Goal: Task Accomplishment & Management: Complete application form

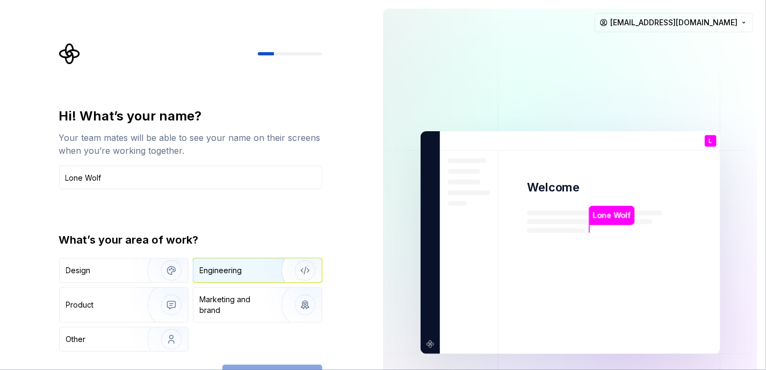
type input "Lone Wolf"
click at [278, 280] on img "button" at bounding box center [298, 270] width 69 height 72
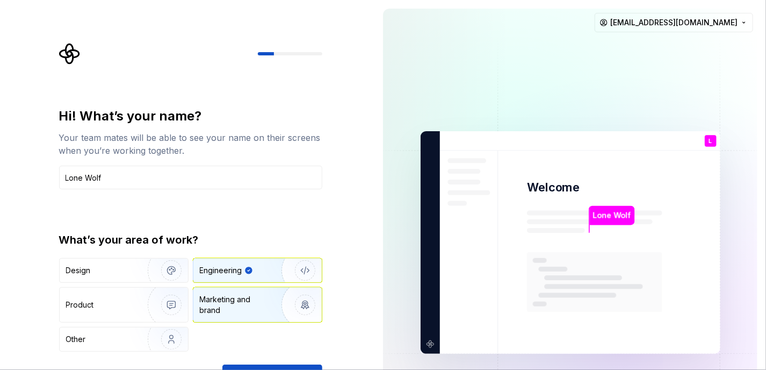
click at [276, 292] on img "button" at bounding box center [298, 305] width 69 height 72
type button "Brand"
type button "Engineering"
click at [269, 265] on img "button" at bounding box center [298, 270] width 69 height 72
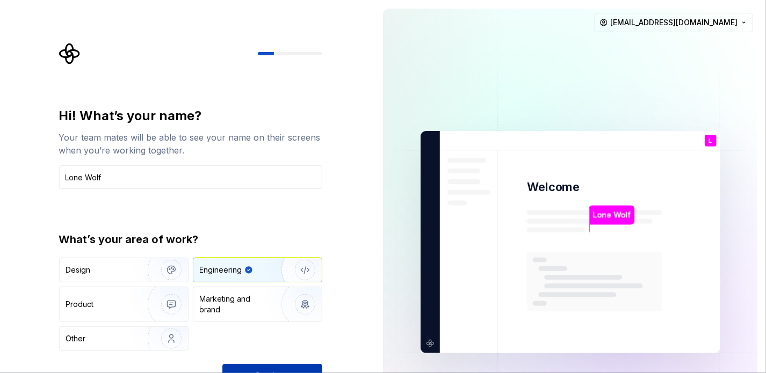
click at [286, 369] on button "Continue" at bounding box center [272, 376] width 100 height 24
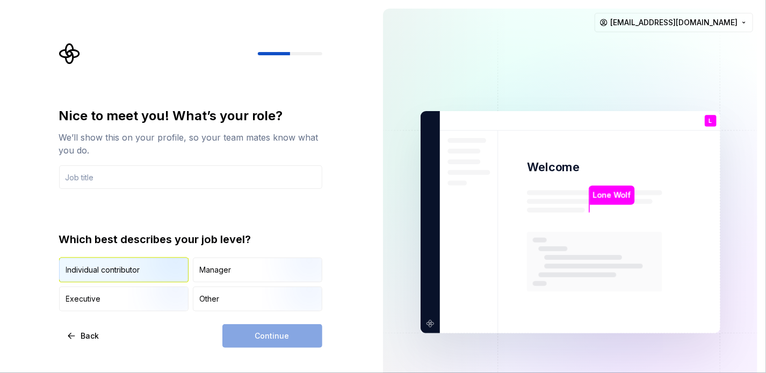
click at [146, 274] on img "button" at bounding box center [162, 284] width 69 height 72
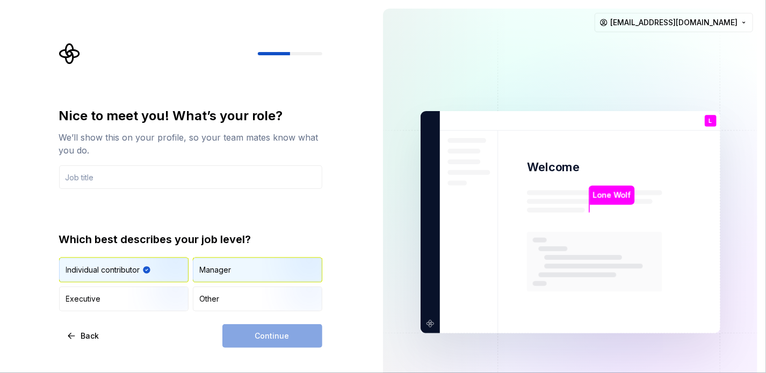
click at [251, 266] on div "Manager" at bounding box center [257, 270] width 128 height 24
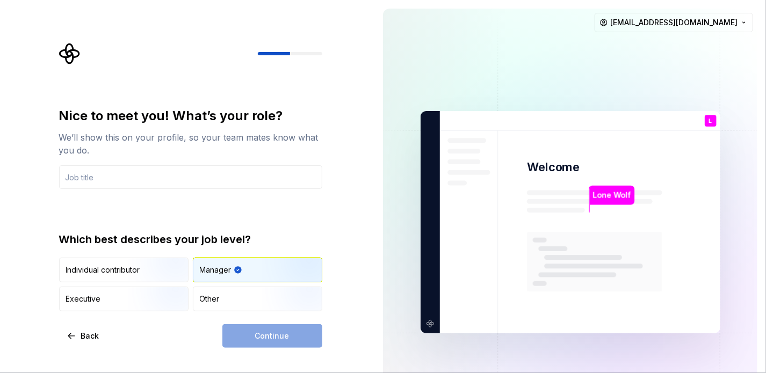
click at [266, 331] on div "Continue" at bounding box center [272, 336] width 100 height 24
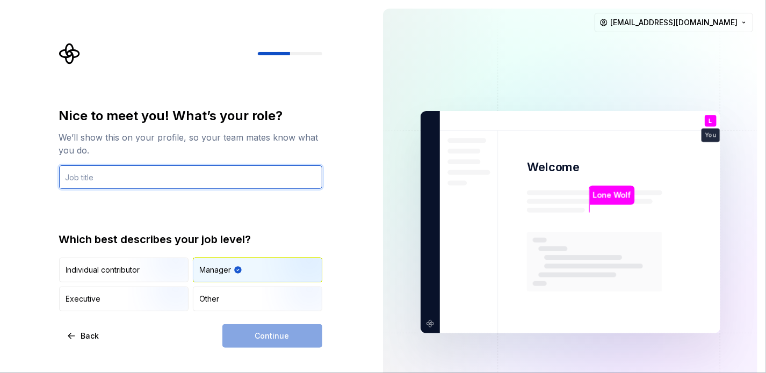
click at [187, 184] on input "text" at bounding box center [190, 177] width 263 height 24
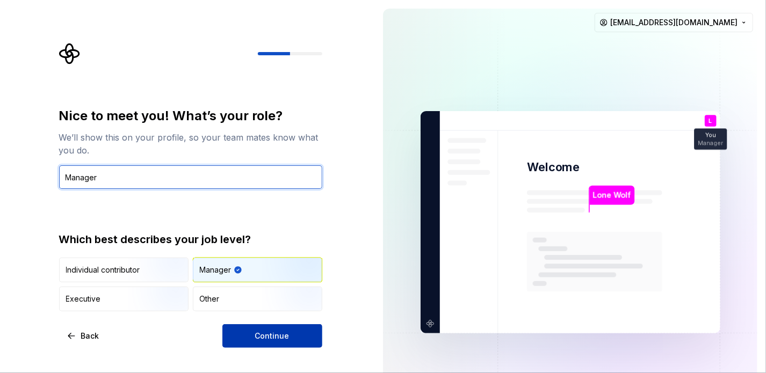
type input "Manager"
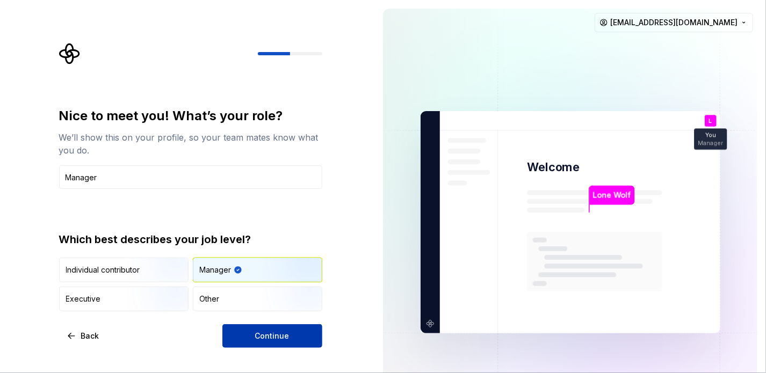
click at [273, 339] on span "Continue" at bounding box center [272, 336] width 34 height 11
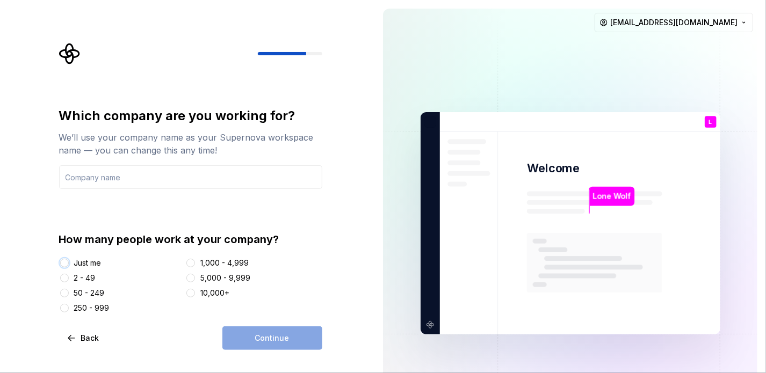
click at [67, 263] on button "Just me" at bounding box center [64, 263] width 9 height 9
click at [131, 175] on input "text" at bounding box center [190, 177] width 263 height 24
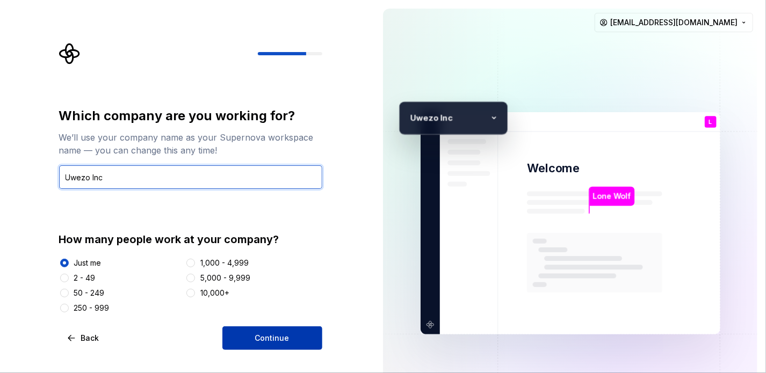
type input "Uwezo Inc"
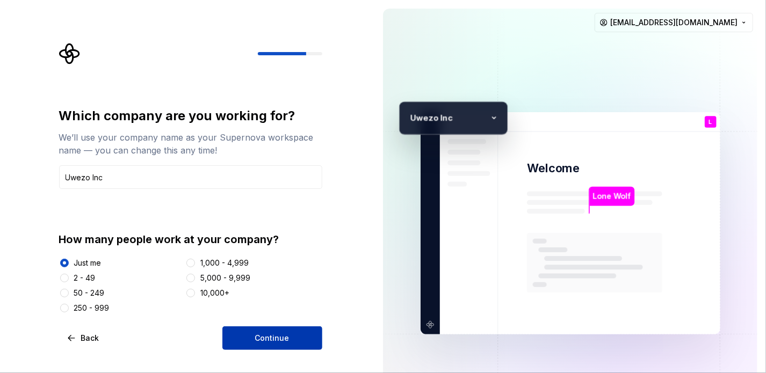
click at [239, 335] on button "Continue" at bounding box center [272, 339] width 100 height 24
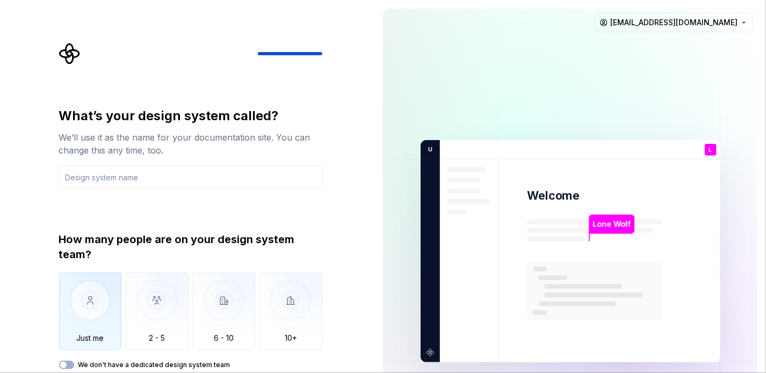
click at [118, 325] on img "button" at bounding box center [90, 309] width 63 height 72
click at [73, 363] on button "We don't have a dedicated design system team" at bounding box center [66, 365] width 15 height 9
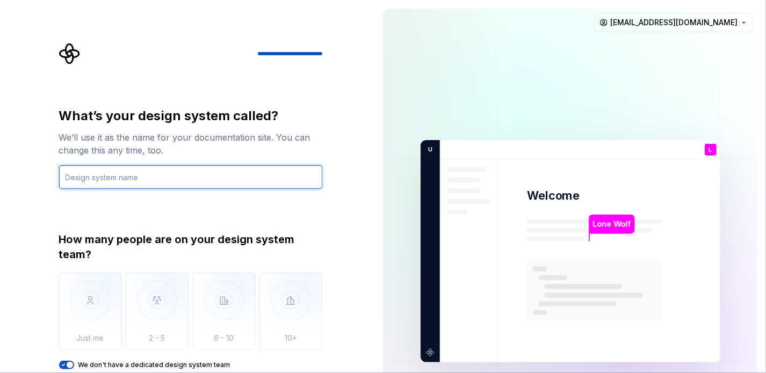
click at [181, 168] on input "text" at bounding box center [190, 177] width 263 height 24
type input "Loup"
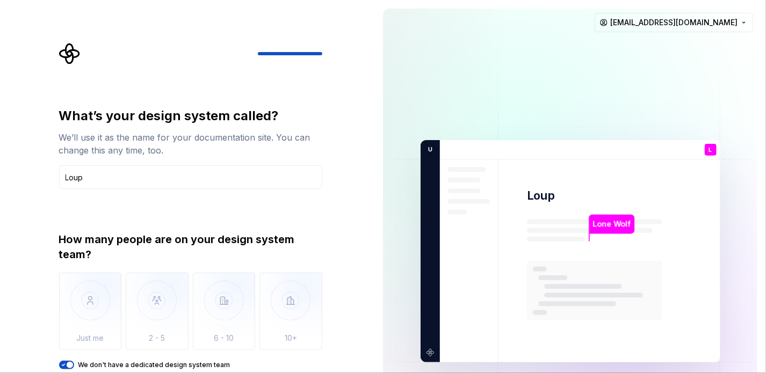
click at [64, 363] on icon "button" at bounding box center [63, 365] width 9 height 6
click at [67, 363] on icon "button" at bounding box center [63, 365] width 9 height 6
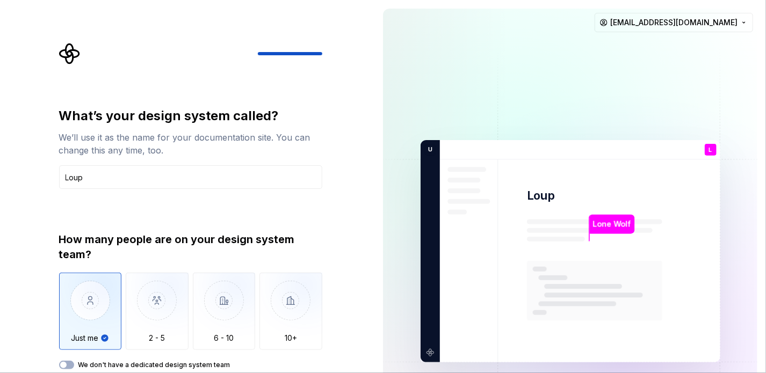
click at [689, 317] on img at bounding box center [570, 252] width 435 height 508
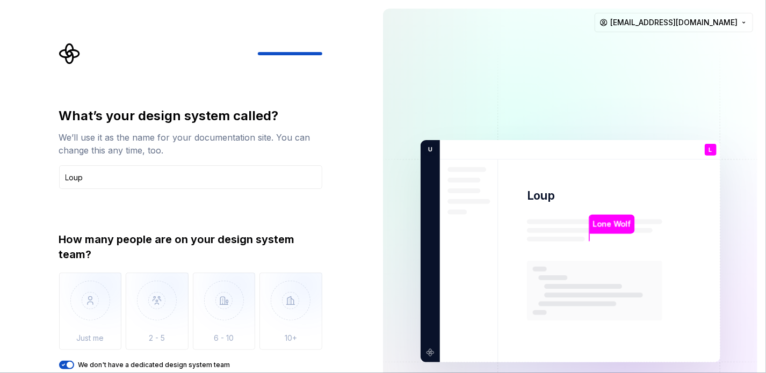
click at [376, 251] on div "Lone Wolf Loup L You Manager T B +3 U wezo Inc [PERSON_NAME] [PERSON_NAME] [PER…" at bounding box center [570, 251] width 392 height 503
click at [64, 366] on icon "button" at bounding box center [63, 365] width 9 height 6
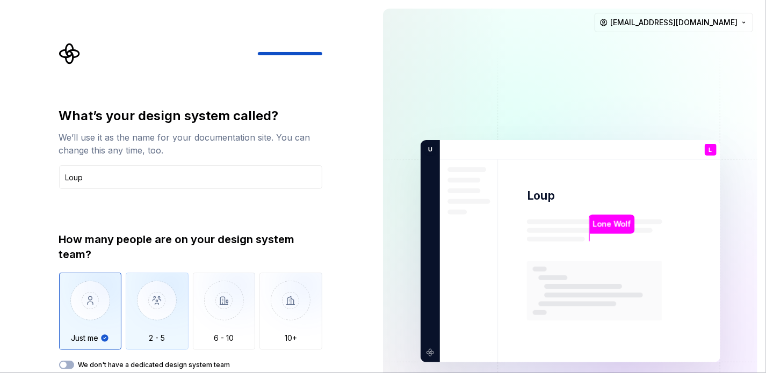
click at [142, 341] on img "button" at bounding box center [157, 309] width 63 height 72
click at [112, 307] on img "button" at bounding box center [90, 309] width 63 height 72
click at [134, 313] on img "button" at bounding box center [157, 309] width 63 height 72
click at [99, 317] on img "button" at bounding box center [90, 309] width 63 height 72
click at [472, 315] on img at bounding box center [570, 252] width 435 height 508
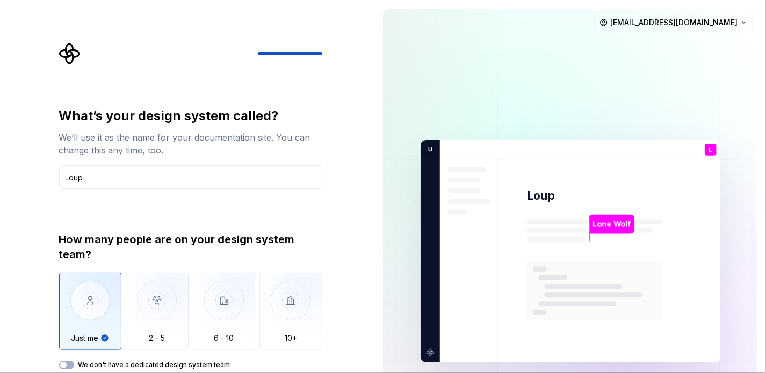
click at [472, 315] on img at bounding box center [570, 252] width 435 height 508
click at [432, 351] on img at bounding box center [570, 252] width 435 height 508
click at [599, 227] on p "Lone Wolf" at bounding box center [612, 225] width 38 height 12
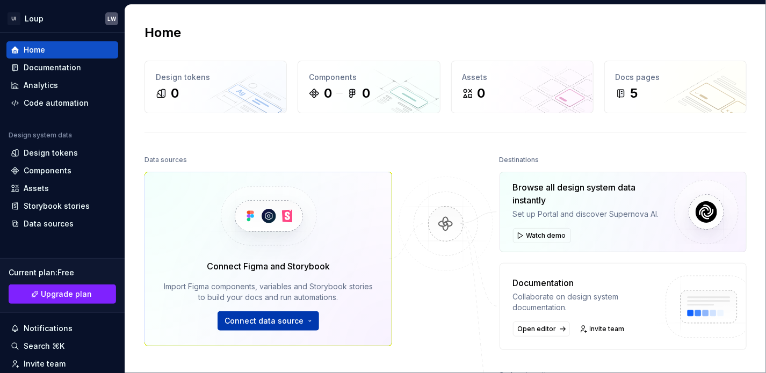
click at [306, 320] on button "Connect data source" at bounding box center [269, 321] width 102 height 19
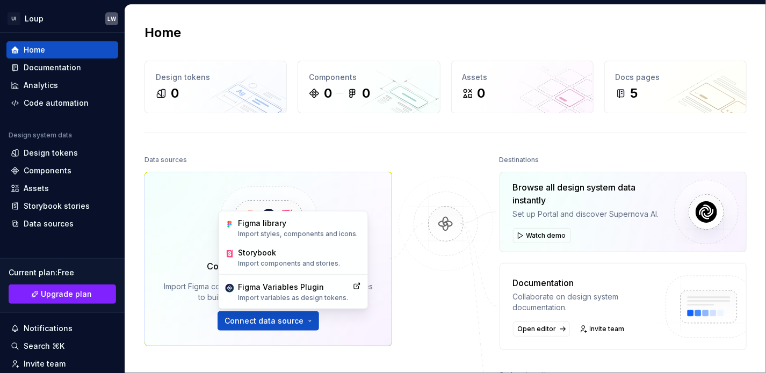
click at [415, 164] on div at bounding box center [445, 302] width 107 height 298
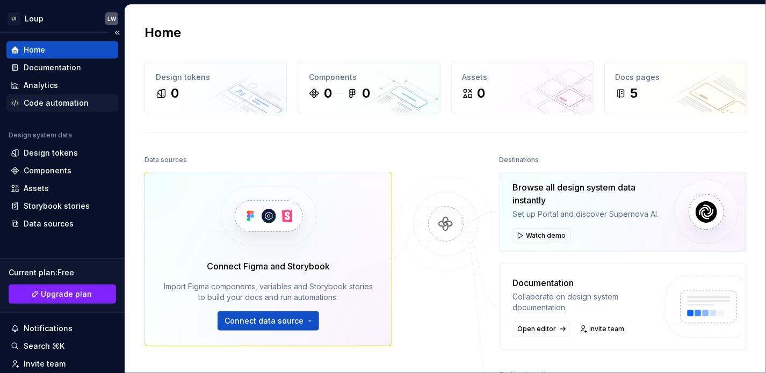
click at [55, 107] on div "Code automation" at bounding box center [56, 103] width 65 height 11
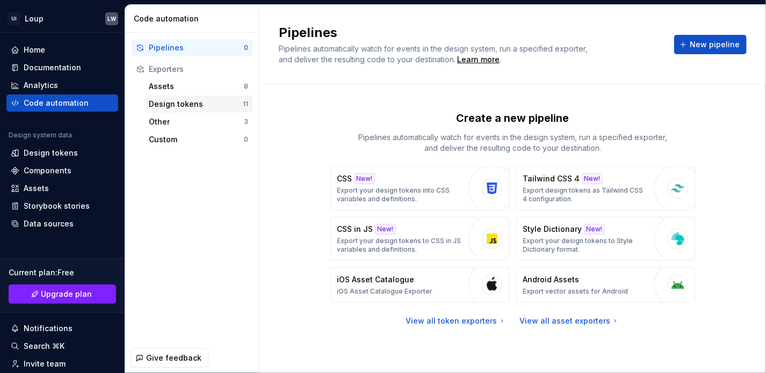
click at [191, 103] on div "Design tokens" at bounding box center [196, 104] width 94 height 11
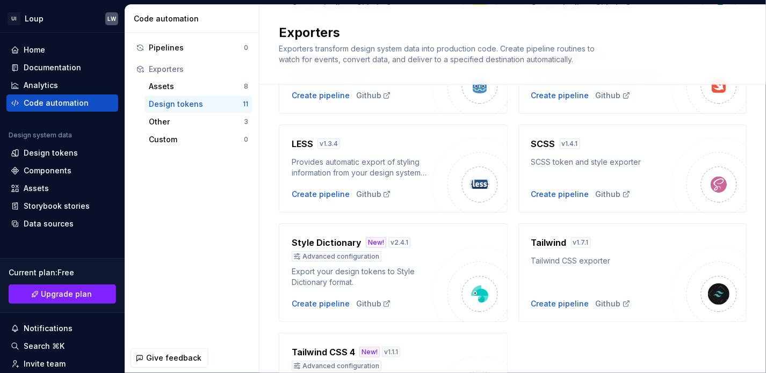
scroll to position [314, 0]
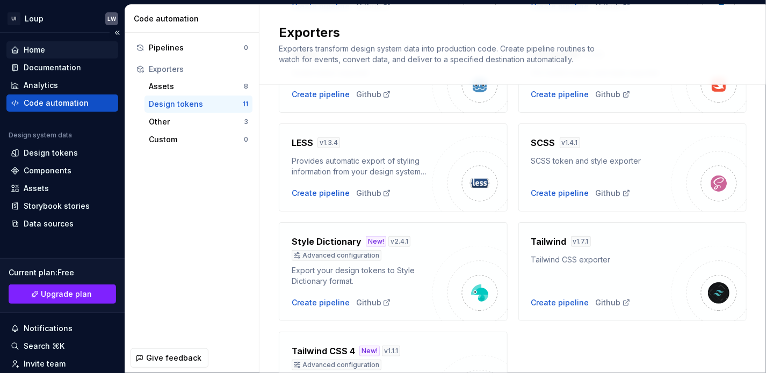
click at [39, 43] on div "Home" at bounding box center [62, 49] width 112 height 17
